Goal: Task Accomplishment & Management: Manage account settings

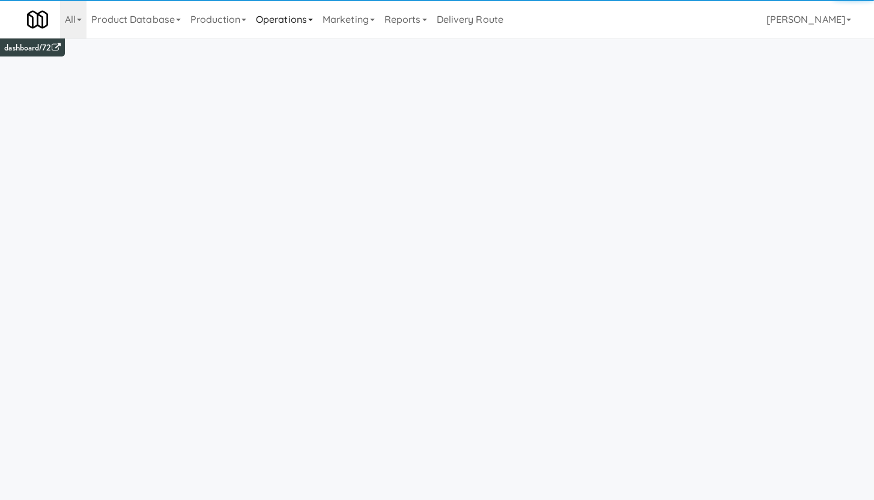
click at [297, 23] on link "Operations" at bounding box center [284, 19] width 67 height 38
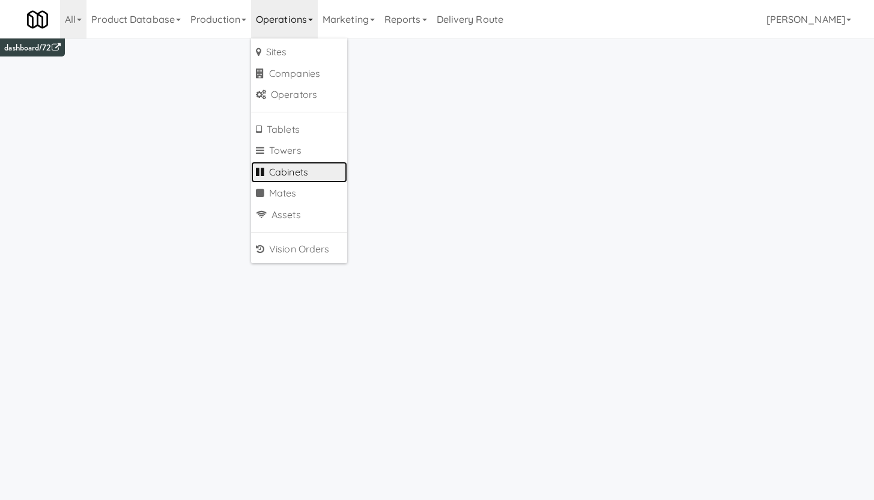
click at [300, 172] on link "Cabinets" at bounding box center [299, 173] width 96 height 22
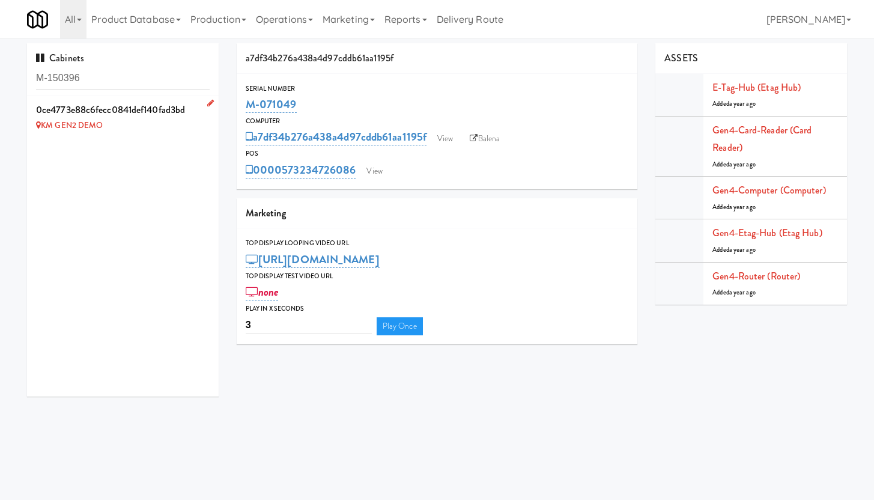
type input "M-150396"
click at [207, 99] on icon at bounding box center [210, 103] width 7 height 8
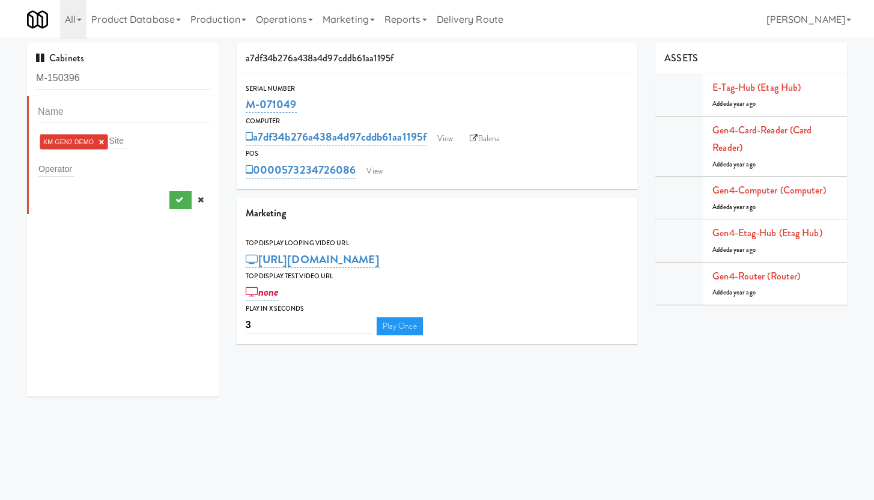
click at [102, 142] on link "×" at bounding box center [101, 142] width 5 height 10
click at [41, 140] on input "text" at bounding box center [46, 141] width 17 height 16
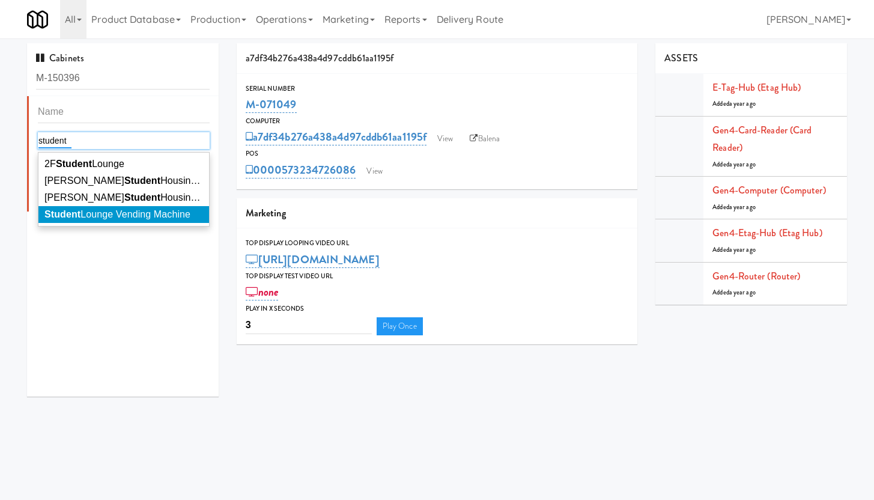
type input "student"
click at [149, 229] on div "student student 2F Student [PERSON_NAME] Student Housing Ambient [PERSON_NAME] …" at bounding box center [123, 246] width 192 height 300
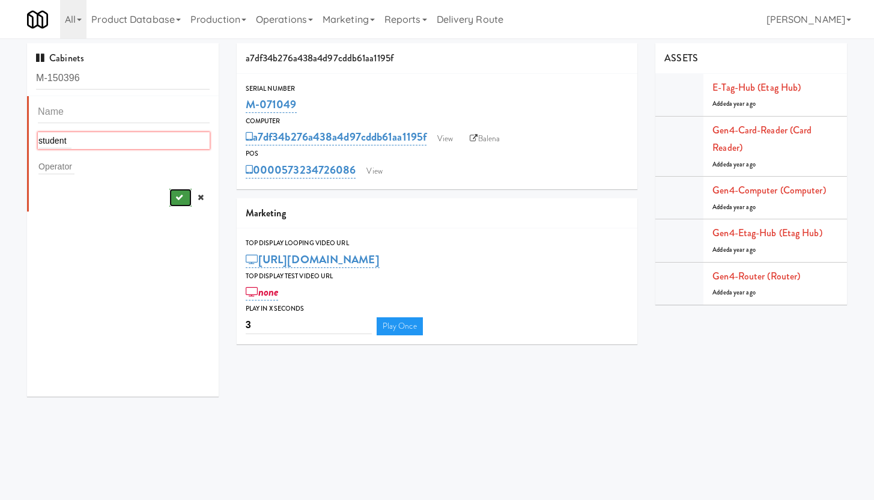
click at [175, 197] on icon "submit" at bounding box center [179, 197] width 8 height 8
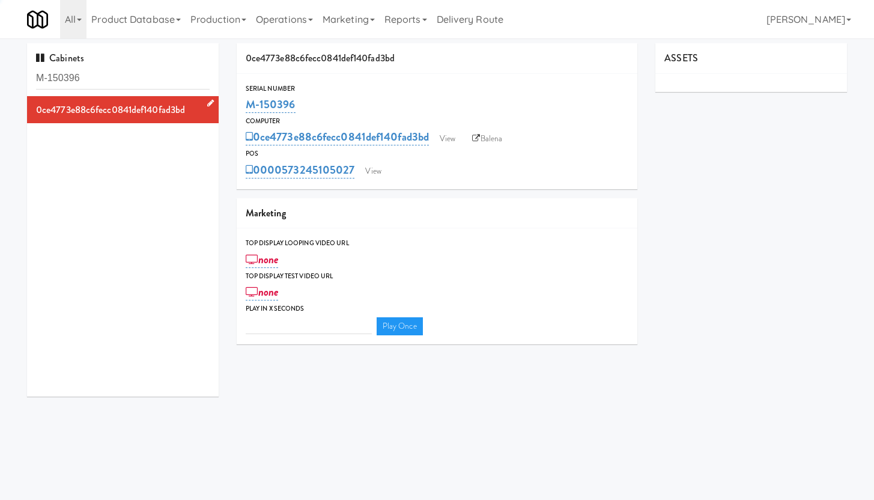
type input "3"
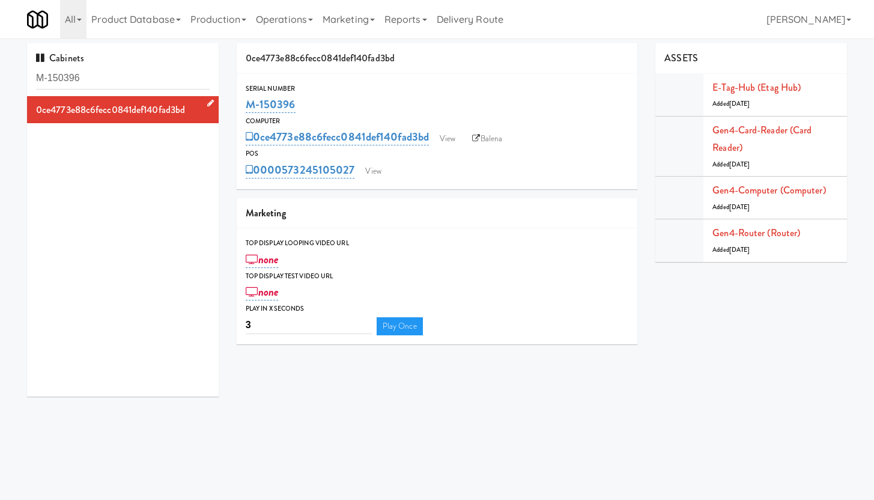
click at [207, 102] on icon at bounding box center [210, 103] width 7 height 8
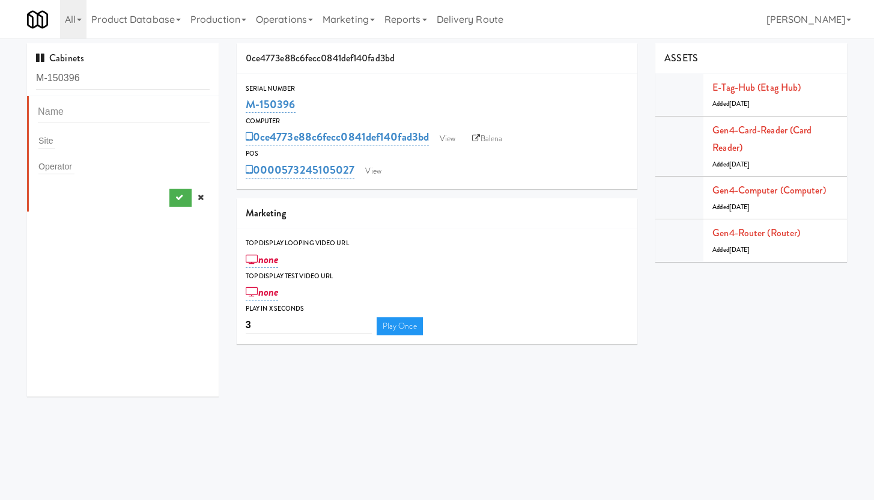
click at [56, 141] on div "Site" at bounding box center [124, 140] width 172 height 17
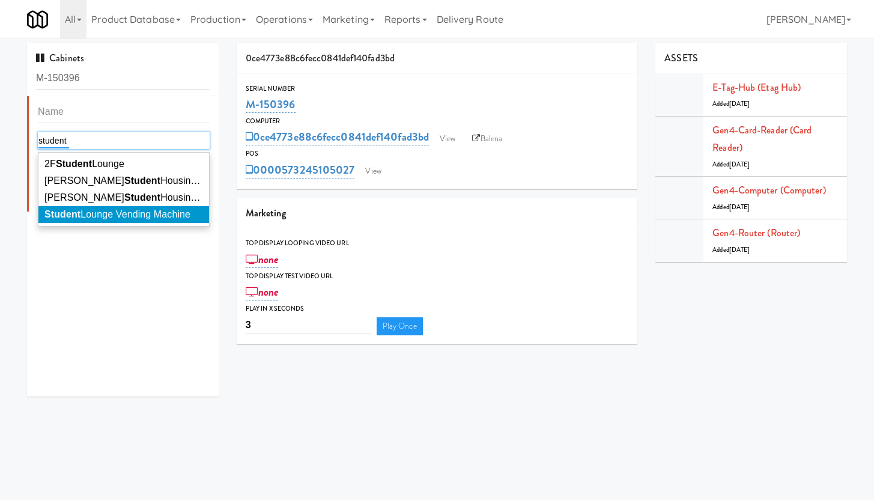
type input "student"
click at [73, 219] on em "Student" at bounding box center [62, 214] width 36 height 10
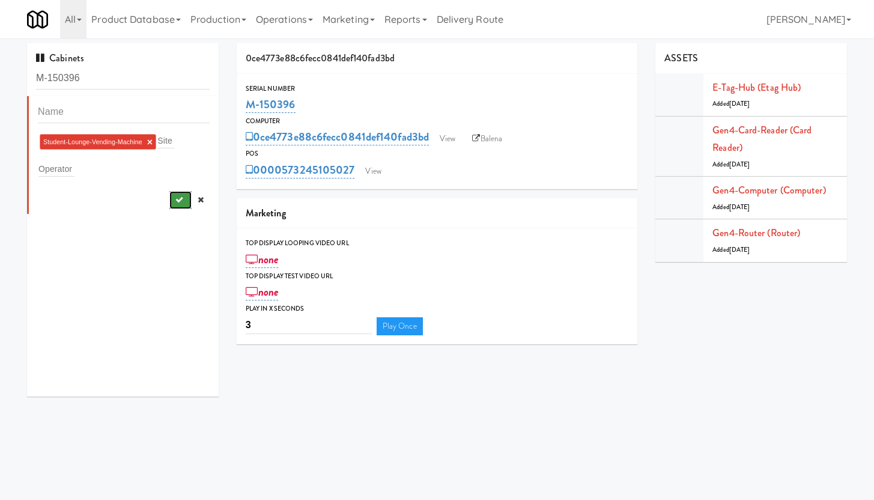
click at [175, 202] on icon "submit" at bounding box center [179, 200] width 8 height 8
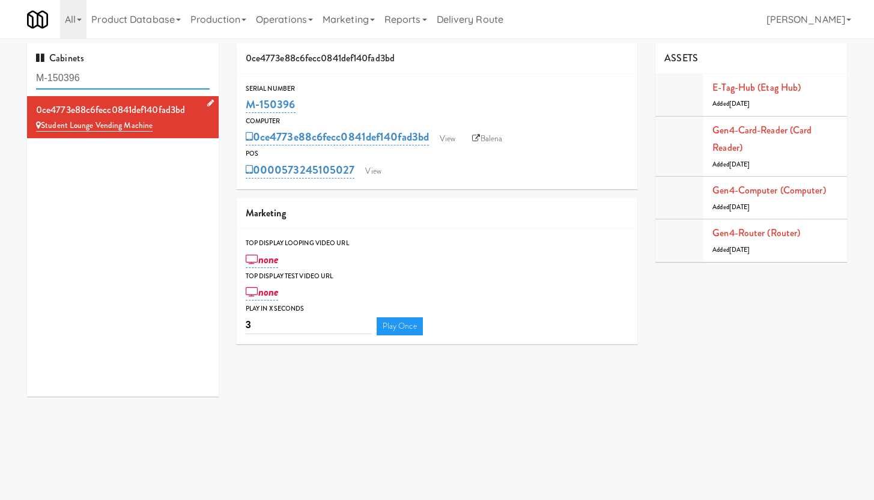
drag, startPoint x: 71, startPoint y: 76, endPoint x: 2, endPoint y: 70, distance: 69.3
click at [2, 70] on div "Cabinets M-150396 0ce4773e88c6fecc0841def140fad3bd Student Lounge Vending Machi…" at bounding box center [437, 224] width 874 height 362
paste input "3693"
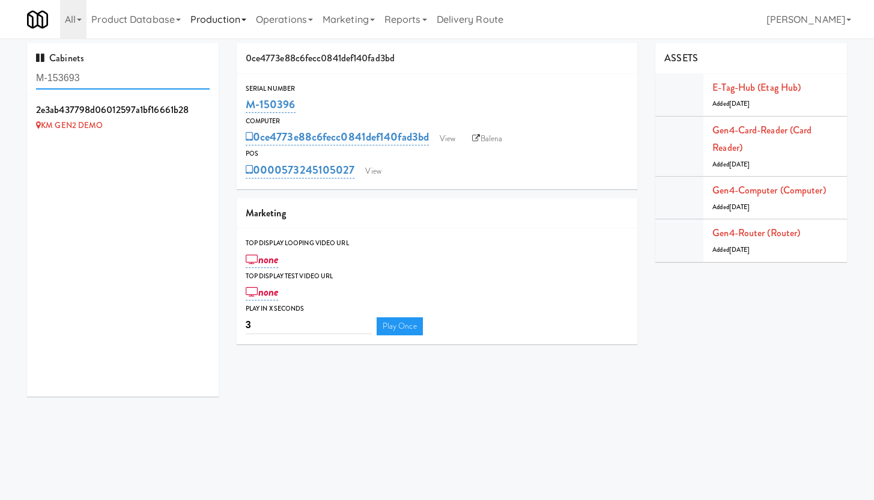
type input "M-153693"
click at [207, 105] on icon at bounding box center [210, 103] width 7 height 8
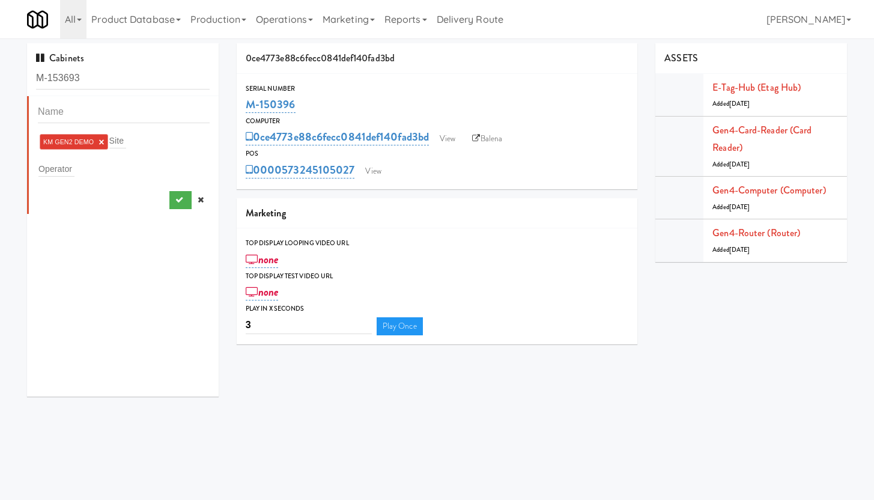
click at [101, 142] on link "×" at bounding box center [101, 142] width 5 height 10
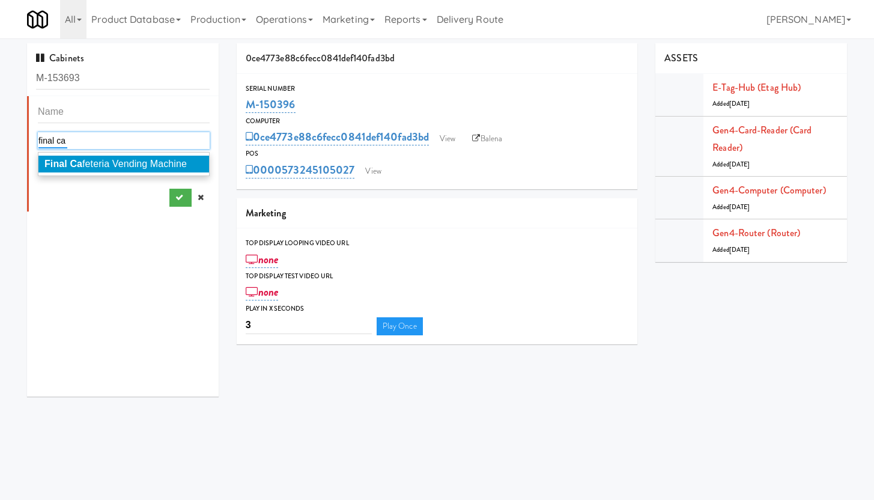
type input "final ca"
click at [111, 163] on span "Final Ca feteria Vending Machine" at bounding box center [115, 164] width 142 height 10
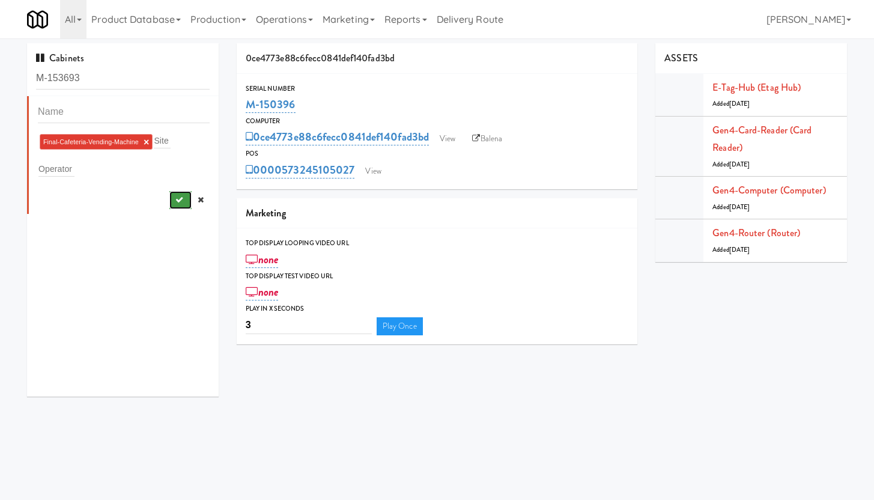
click at [175, 198] on icon "submit" at bounding box center [179, 200] width 8 height 8
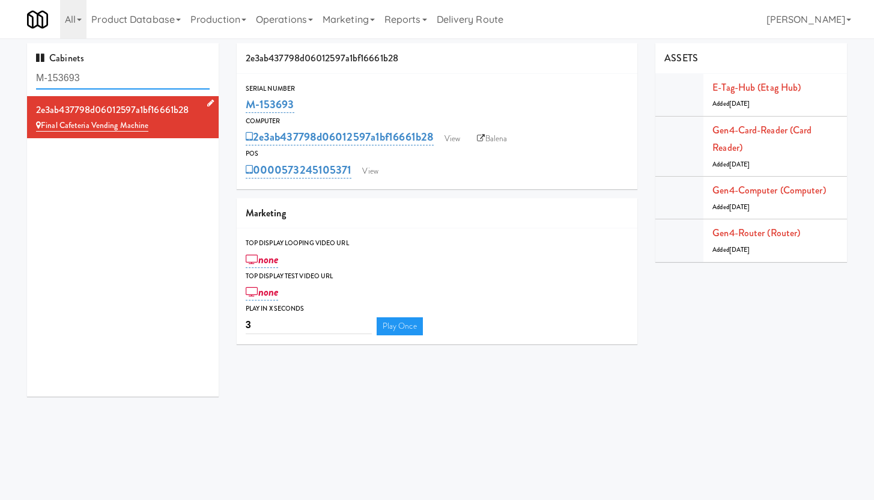
drag, startPoint x: 108, startPoint y: 76, endPoint x: 24, endPoint y: 72, distance: 84.2
click at [24, 72] on div "Cabinets M-153693 2e3ab437798d06012597a1bf16661b28 Final Cafeteria Vending Mach…" at bounding box center [123, 224] width 210 height 362
paste input "2"
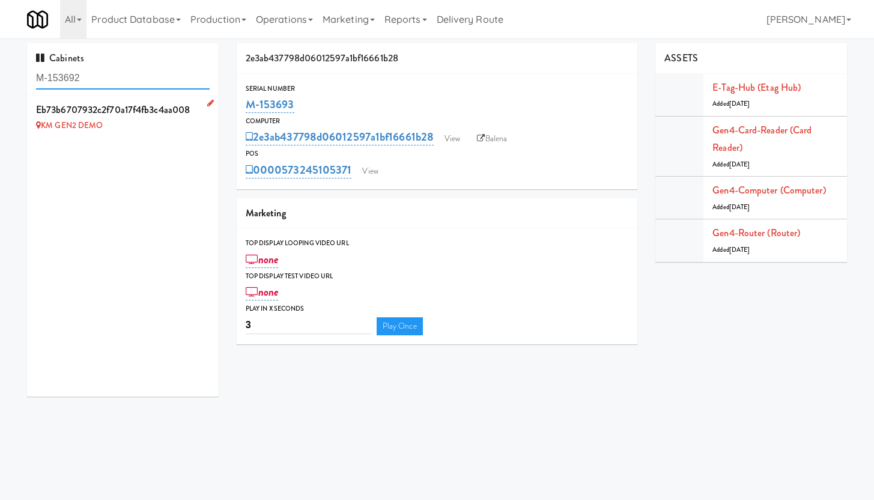
type input "M-153692"
click at [207, 103] on icon at bounding box center [210, 103] width 7 height 8
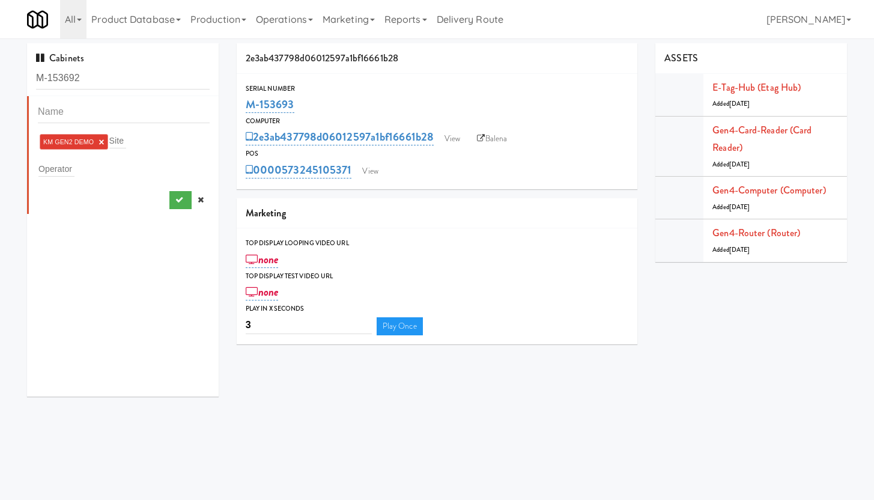
click at [105, 140] on li "KM GEN2 DEMO ×" at bounding box center [74, 142] width 68 height 16
click at [100, 141] on link "×" at bounding box center [101, 142] width 5 height 10
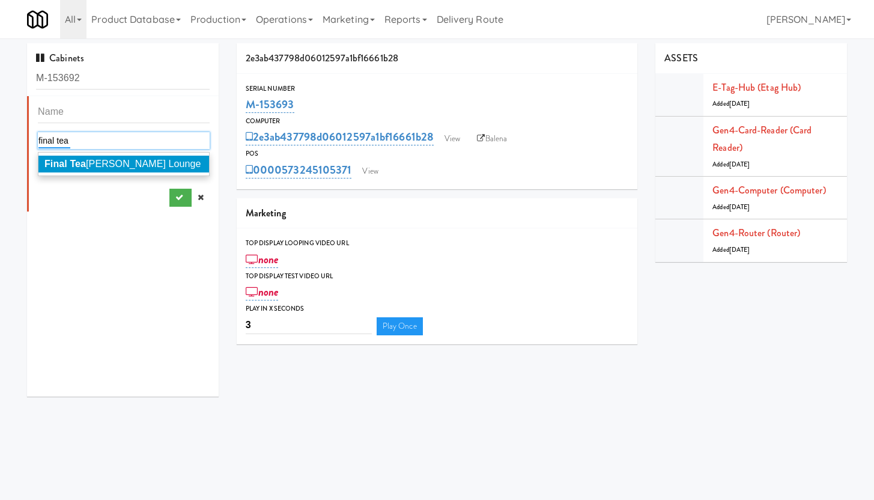
type input "final tea"
click at [93, 163] on span "Final Tea [PERSON_NAME] Lounge" at bounding box center [122, 164] width 157 height 10
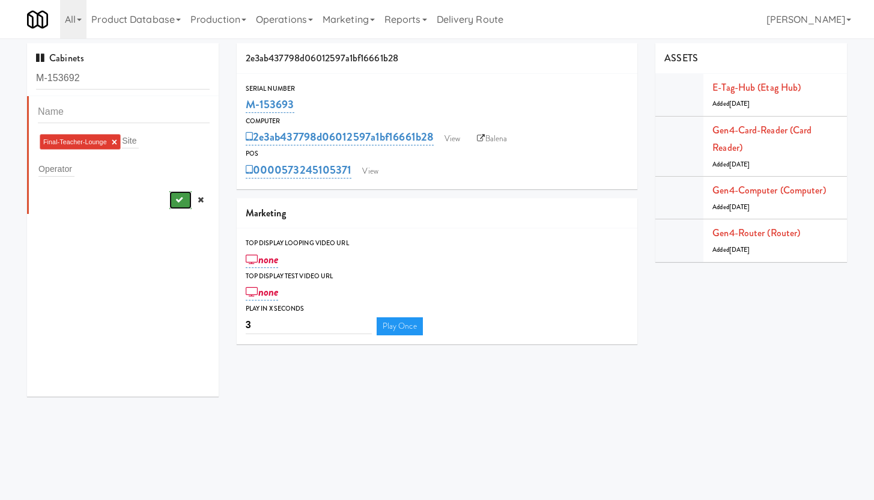
click at [175, 196] on icon "submit" at bounding box center [179, 200] width 8 height 8
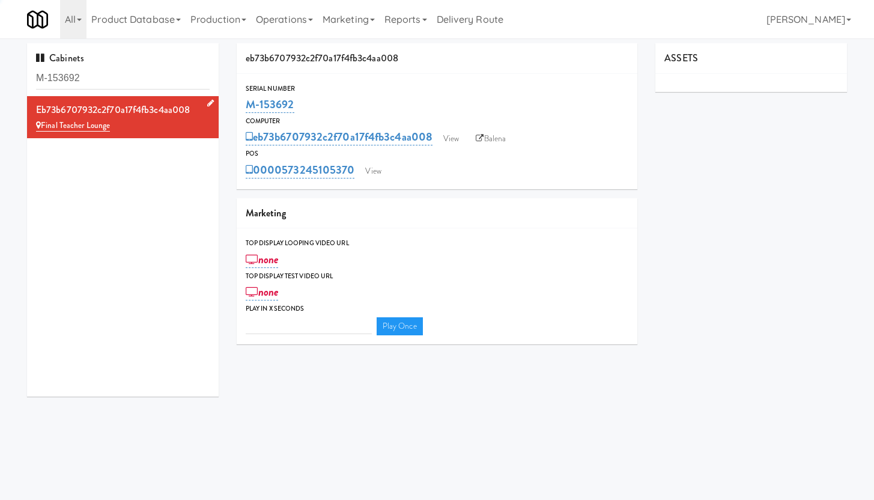
type input "3"
